Goal: Transaction & Acquisition: Subscribe to service/newsletter

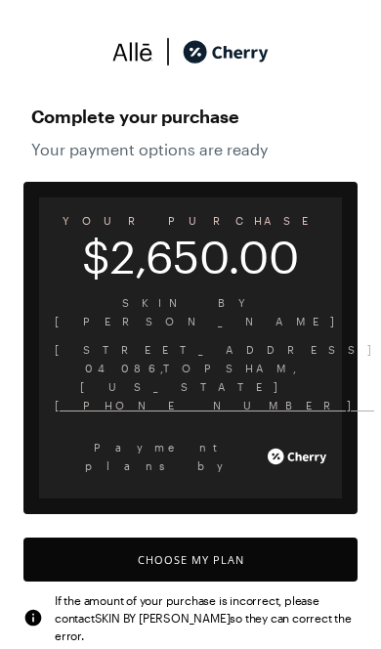
click at [274, 538] on button "Choose My Plan" at bounding box center [190, 560] width 334 height 44
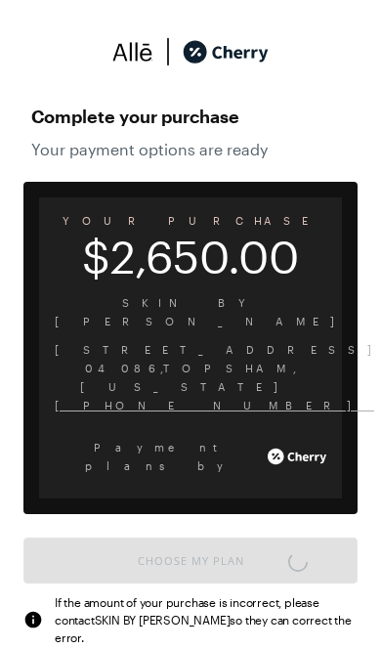
scroll to position [8, 0]
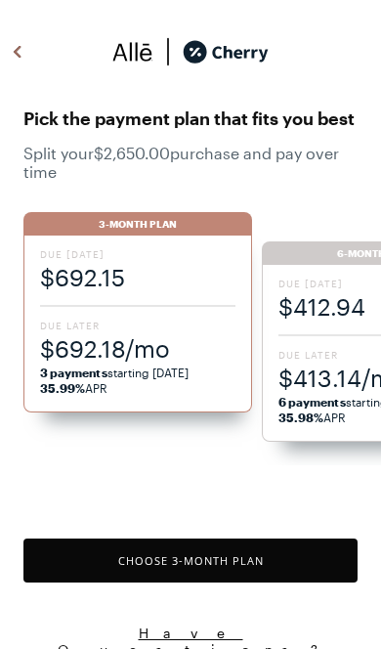
scroll to position [1617, 0]
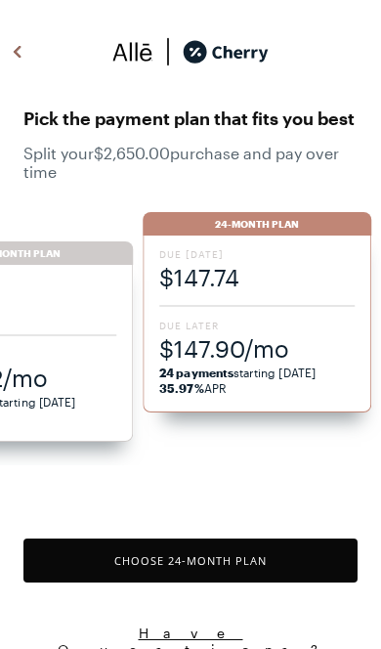
click at [256, 278] on span "$147.74" at bounding box center [257, 277] width 196 height 32
click at [261, 287] on span "$147.74" at bounding box center [257, 277] width 196 height 32
click at [290, 215] on div "24-Month Plan" at bounding box center [257, 223] width 229 height 23
click at [264, 566] on button "Choose 24 -Month Plan" at bounding box center [190, 561] width 334 height 44
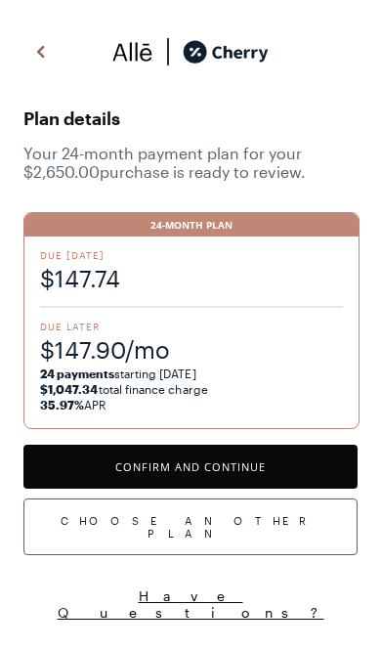
click at [272, 475] on button "Confirm and Continue" at bounding box center [190, 467] width 334 height 44
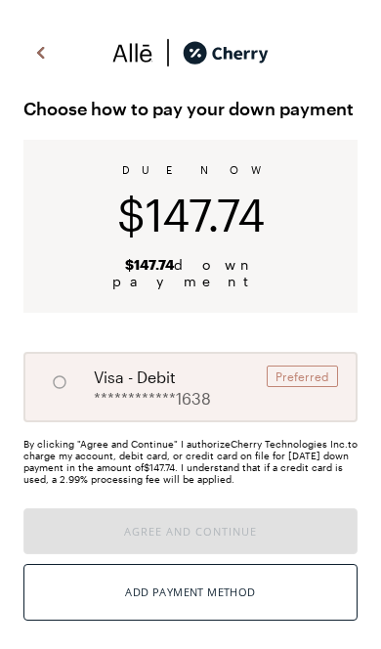
radio input "true"
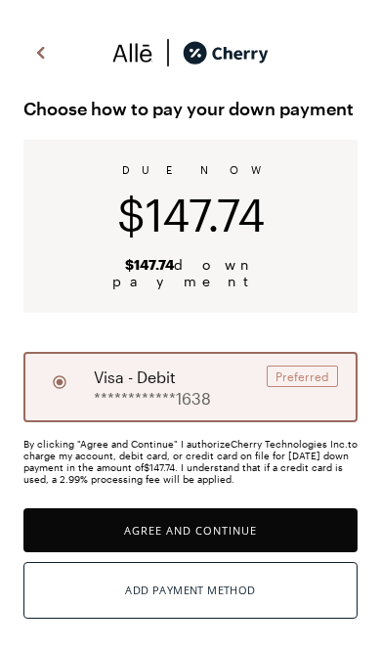
click at [258, 525] on button "Agree and Continue" at bounding box center [190, 531] width 334 height 44
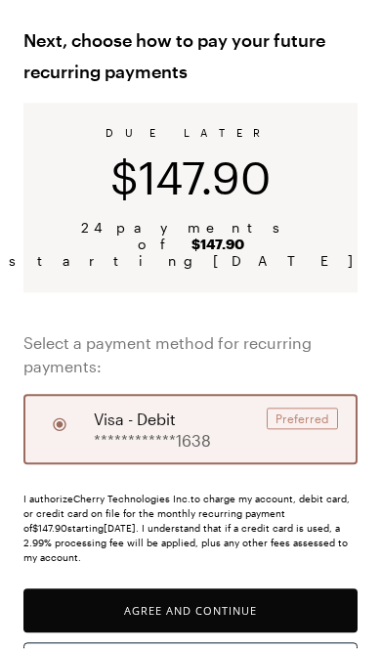
scroll to position [67, 0]
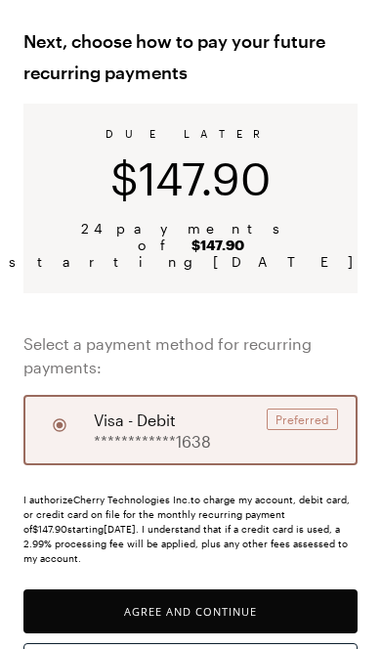
click at [233, 590] on button "Agree and Continue" at bounding box center [190, 612] width 334 height 44
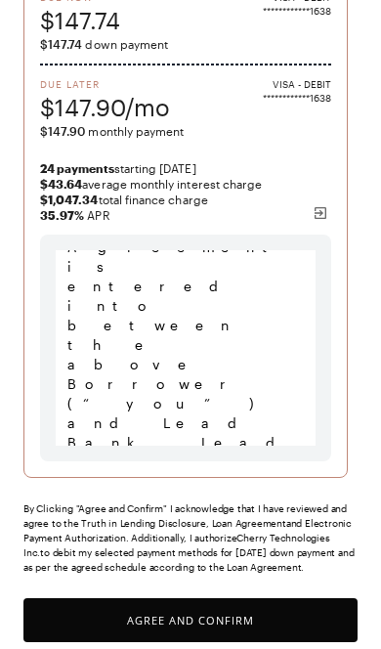
scroll to position [283, 0]
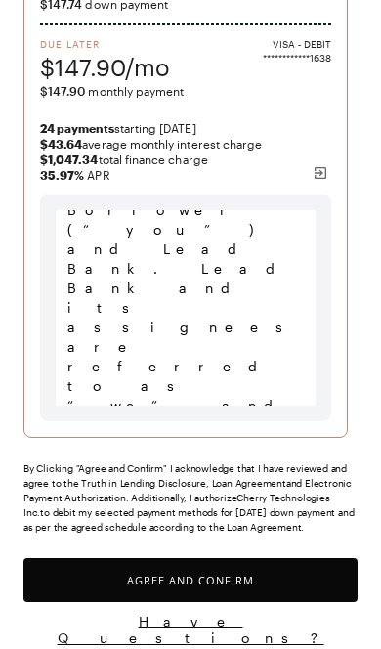
click at [226, 580] on button "Agree and Confirm" at bounding box center [190, 580] width 334 height 44
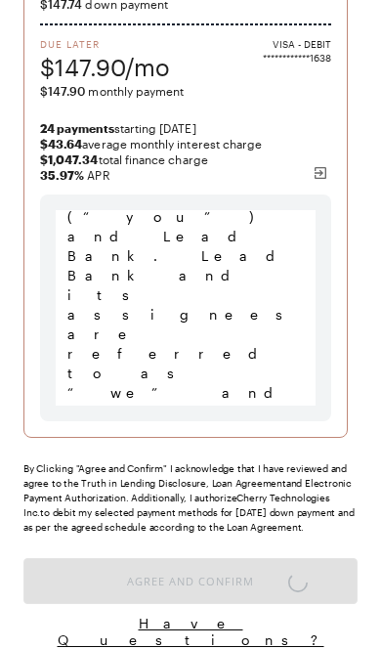
scroll to position [1003, 0]
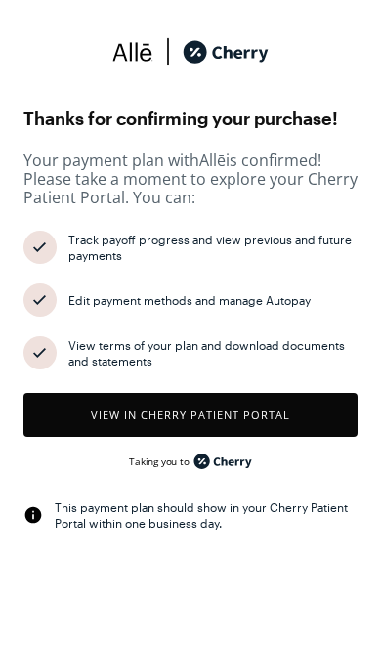
click at [299, 418] on button "View in Cherry patient portal" at bounding box center [190, 415] width 334 height 44
